Goal: Browse casually

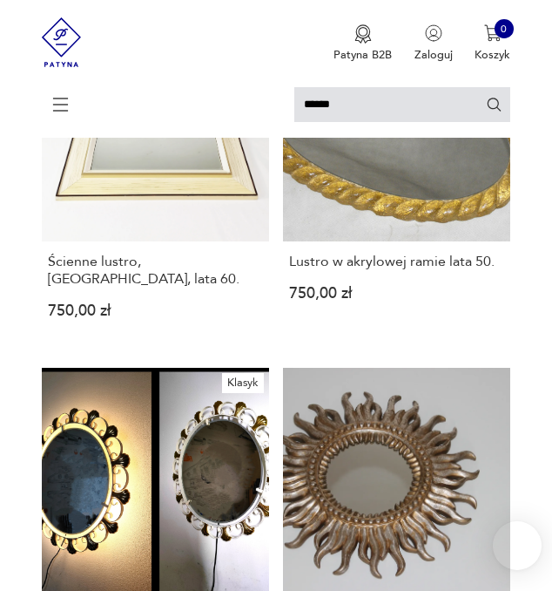
scroll to position [0, 0]
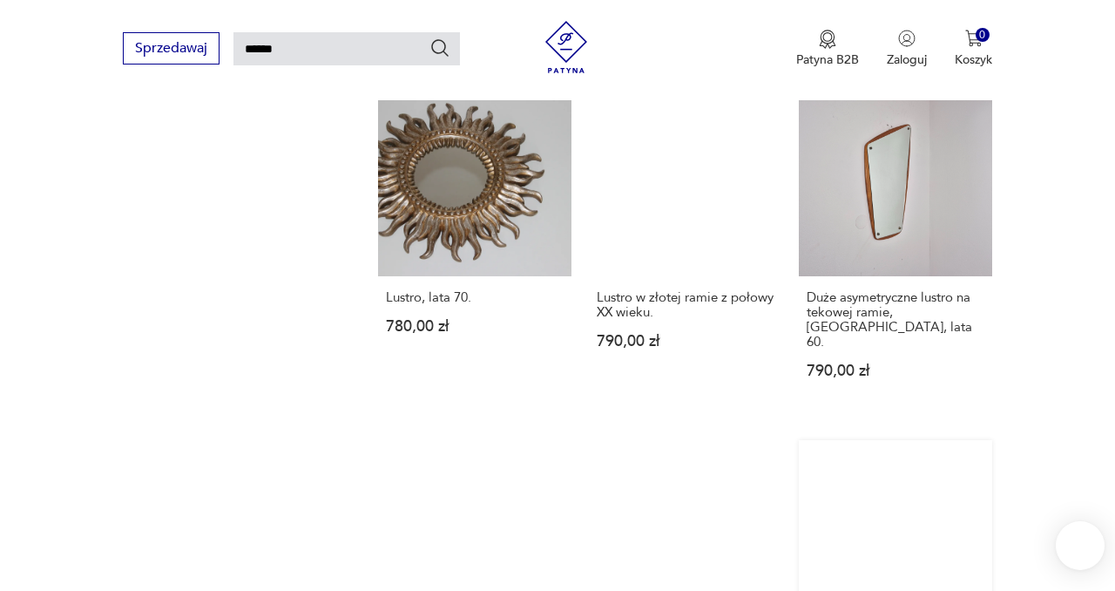
scroll to position [1194, 0]
